Goal: Find specific page/section: Find specific page/section

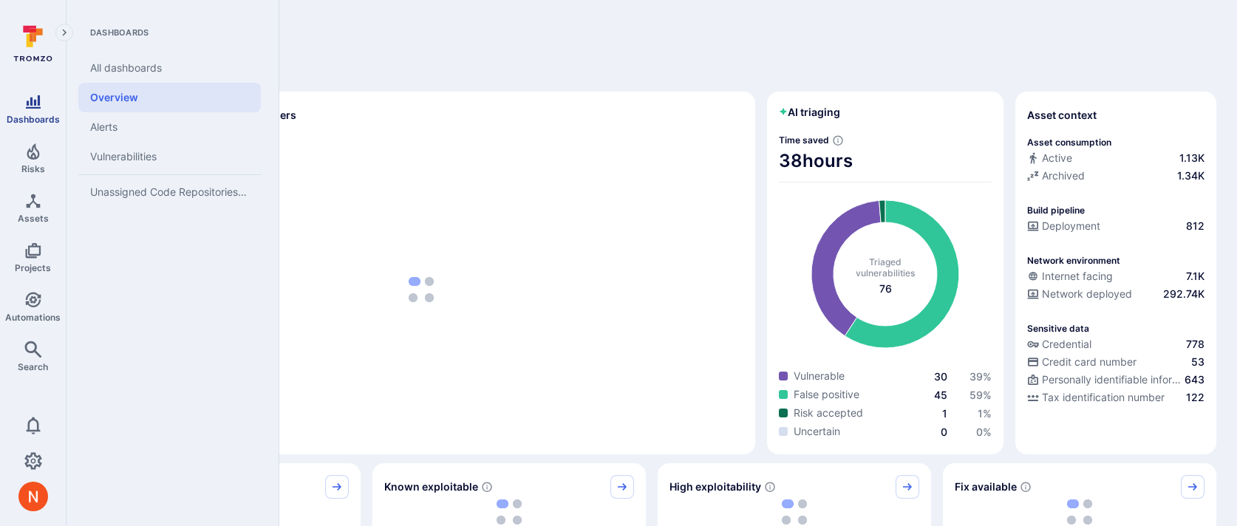
click at [12, 101] on link "Dashboards" at bounding box center [33, 109] width 66 height 44
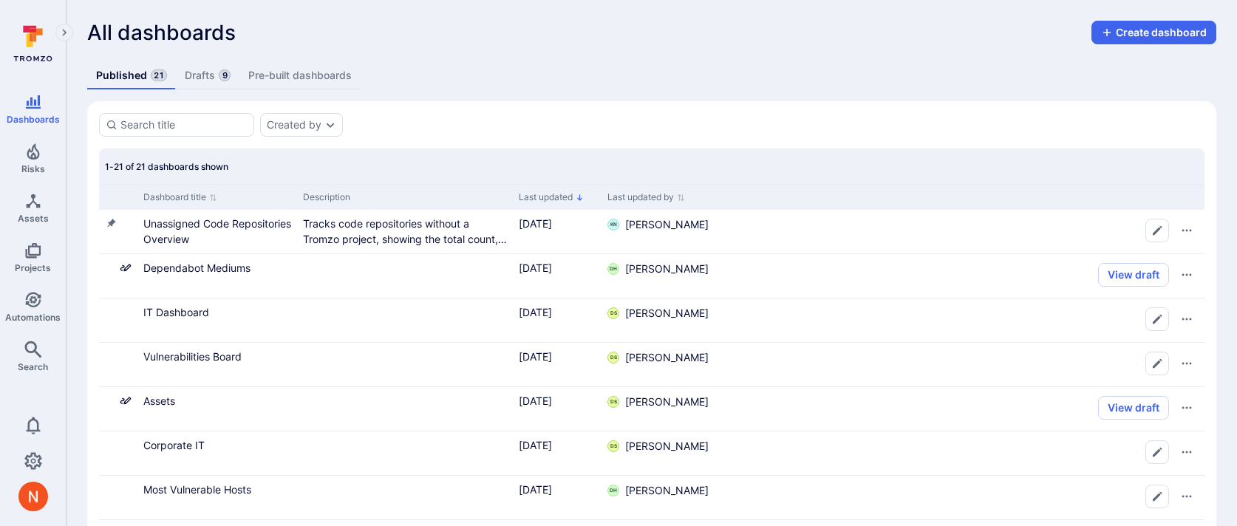
click at [201, 78] on link "Drafts 9" at bounding box center [208, 75] width 64 height 27
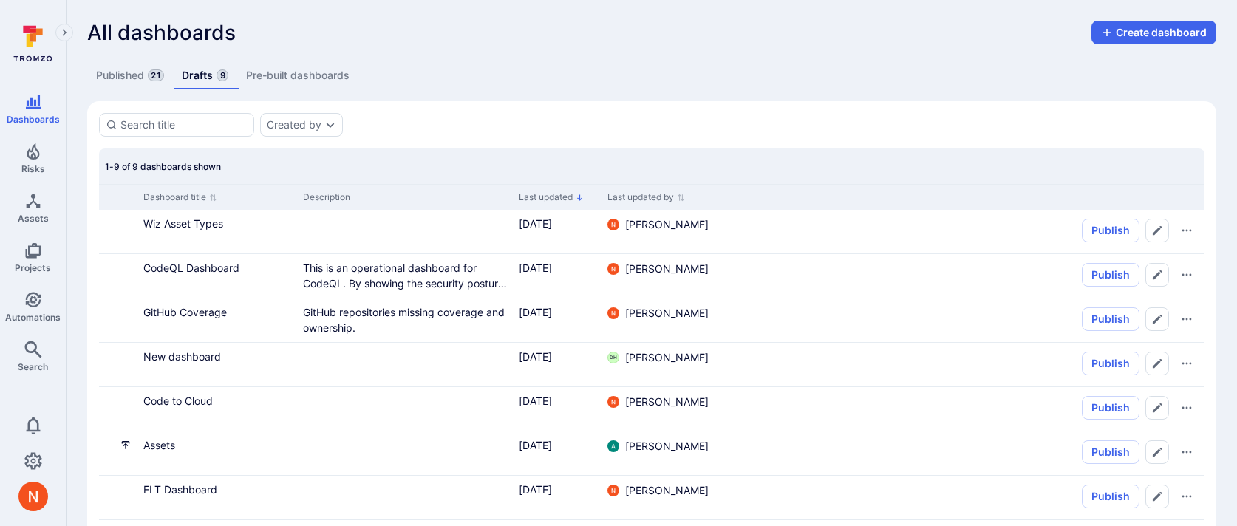
click at [128, 80] on link "Published 21" at bounding box center [130, 75] width 86 height 27
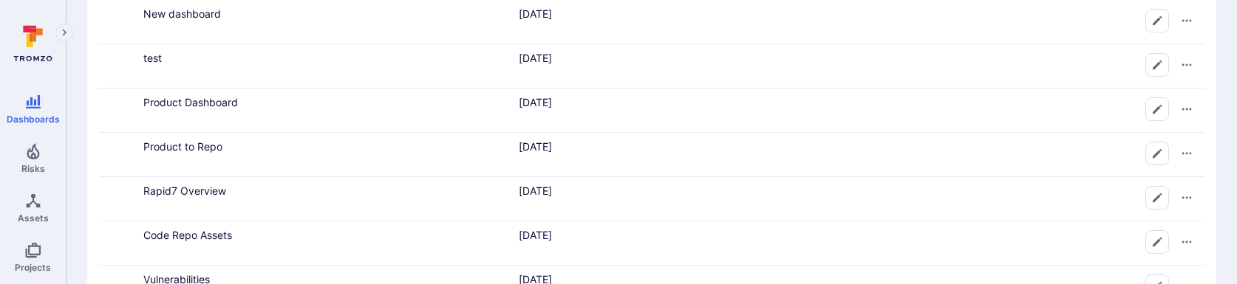
scroll to position [526, 0]
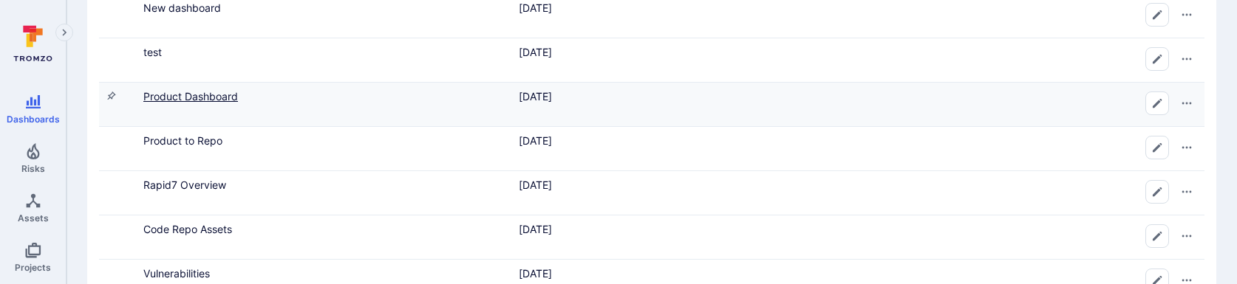
click at [216, 92] on link "Product Dashboard" at bounding box center [190, 96] width 95 height 13
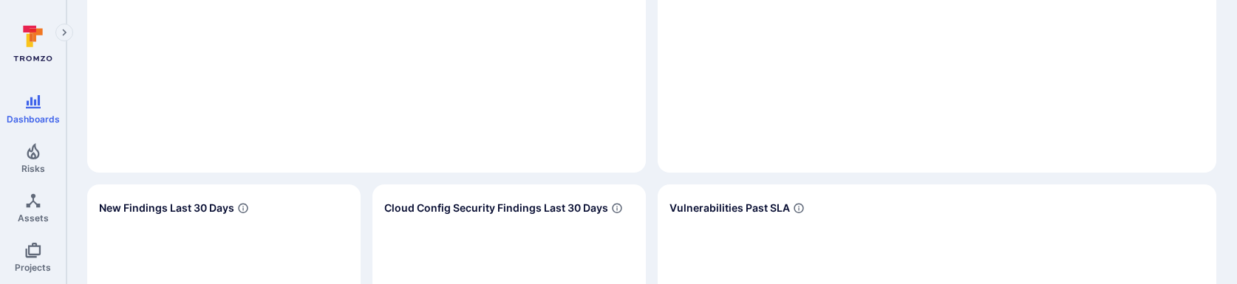
scroll to position [879, 0]
